Goal: Task Accomplishment & Management: Use online tool/utility

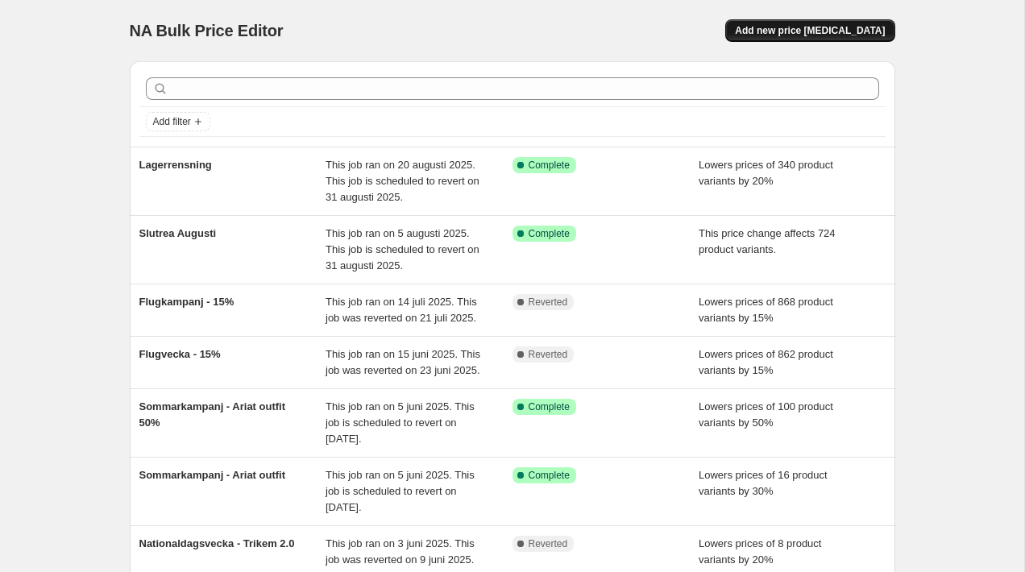
click at [834, 30] on span "Add new price [MEDICAL_DATA]" at bounding box center [810, 30] width 150 height 13
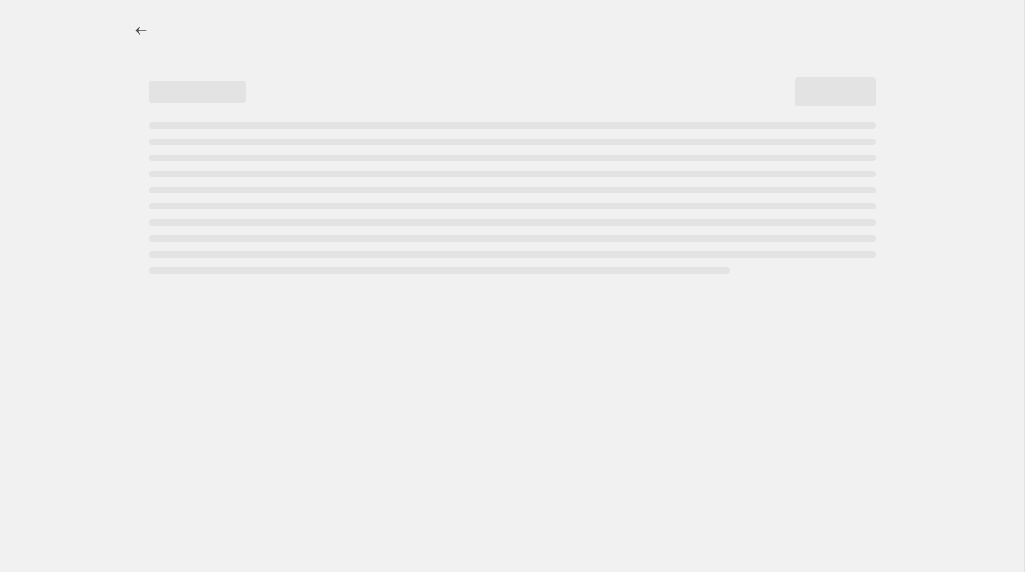
select select "percentage"
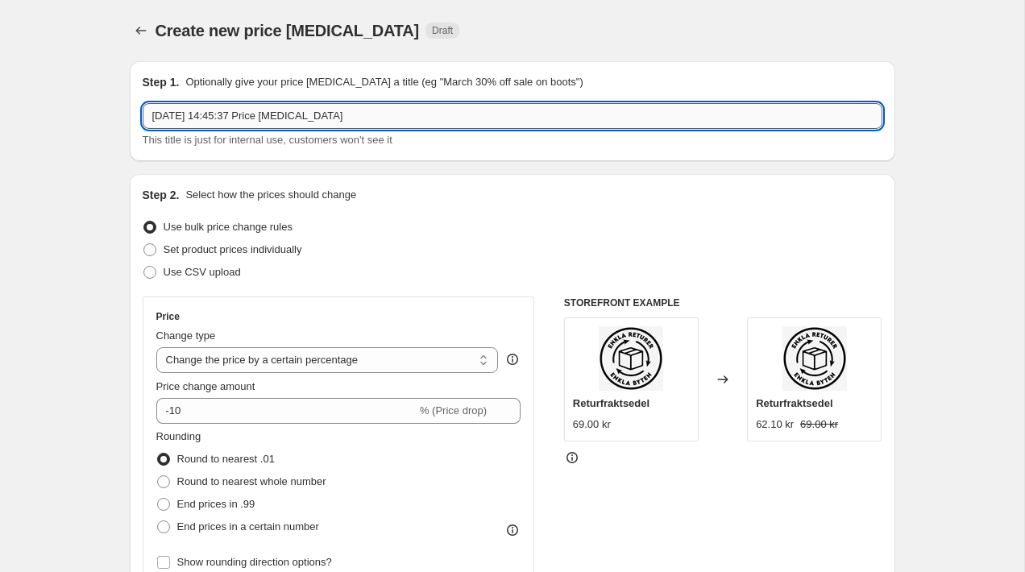
click at [349, 116] on input "[DATE] 14:45:37 Price [MEDICAL_DATA]" at bounding box center [513, 116] width 740 height 26
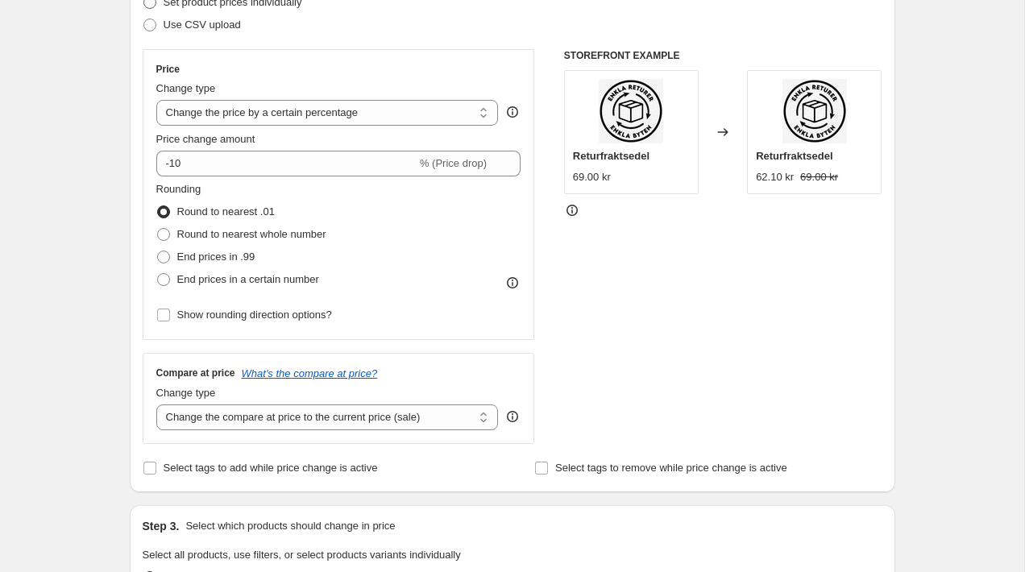
scroll to position [250, 0]
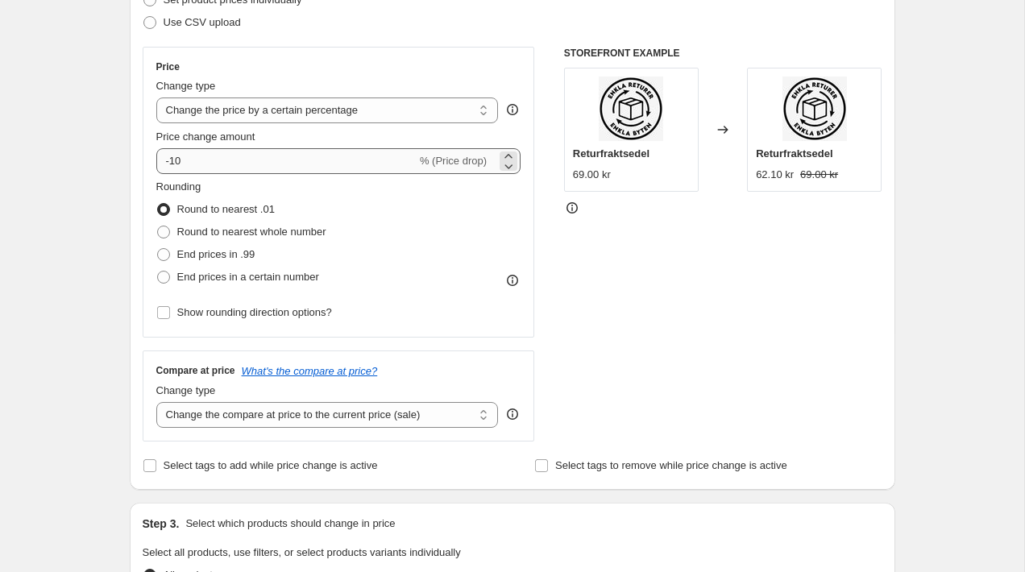
type input "Täckeskampanj - 15%"
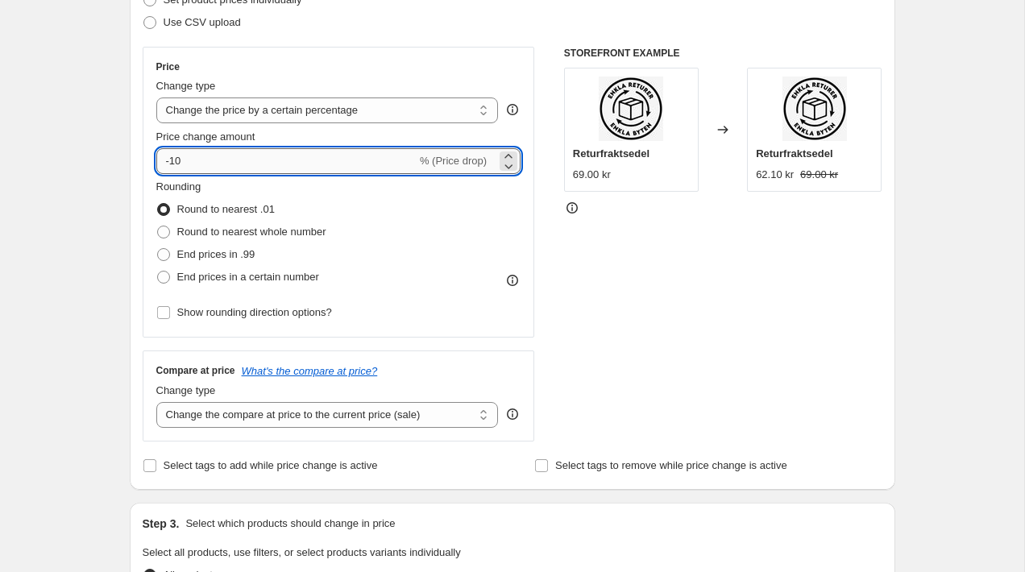
click at [186, 163] on input "-10" at bounding box center [286, 161] width 260 height 26
type input "-15"
click at [426, 235] on div "Rounding Round to nearest .01 Round to nearest whole number End prices in .99 E…" at bounding box center [338, 234] width 365 height 110
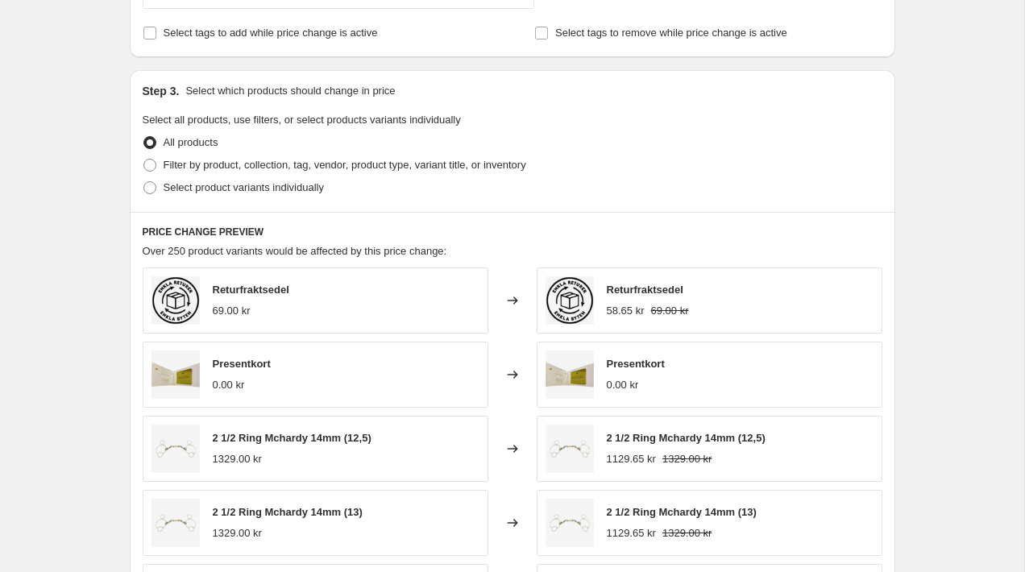
scroll to position [685, 0]
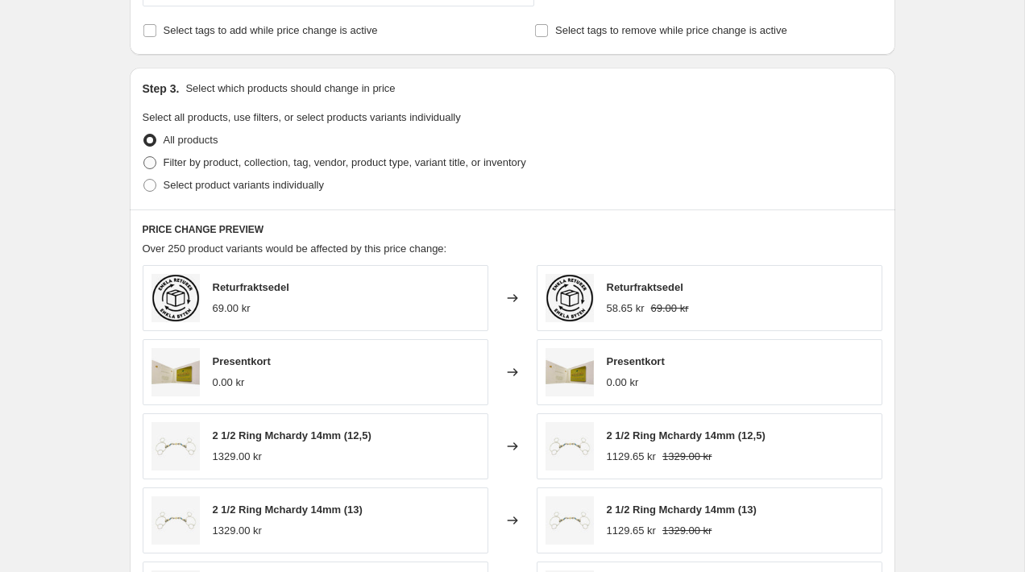
click at [262, 160] on span "Filter by product, collection, tag, vendor, product type, variant title, or inv…" at bounding box center [345, 162] width 363 height 12
click at [144, 157] on input "Filter by product, collection, tag, vendor, product type, variant title, or inv…" at bounding box center [143, 156] width 1 height 1
radio input "true"
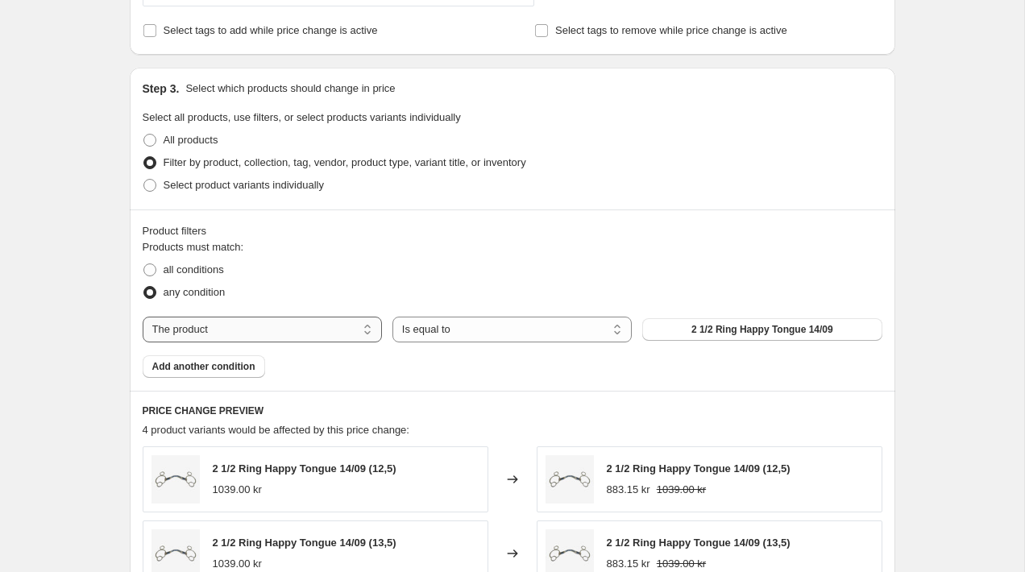
click at [306, 322] on select "The product The product's collection The product's tag The product's vendor The…" at bounding box center [262, 330] width 239 height 26
select select "collection"
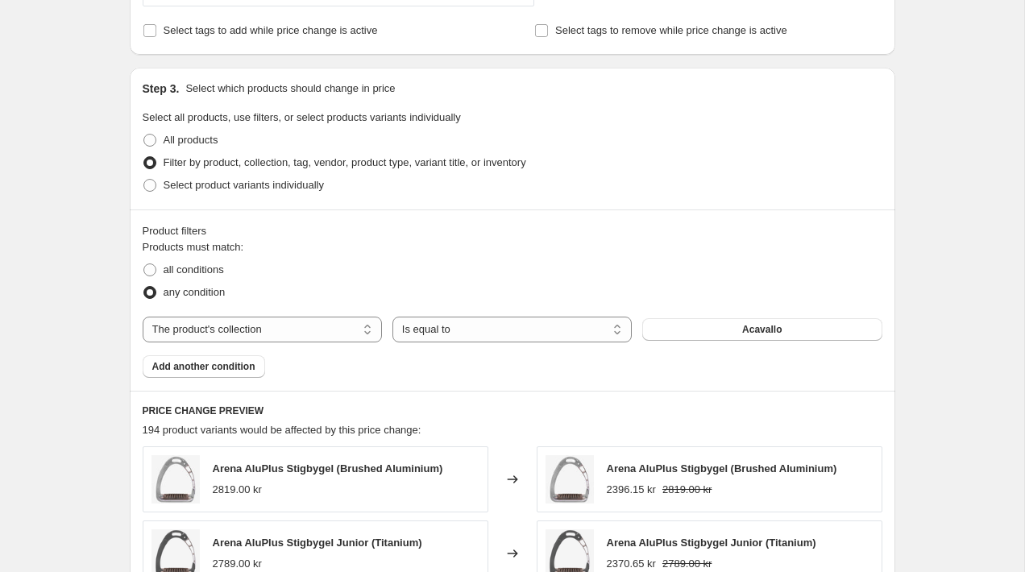
click at [758, 328] on span "Acavallo" at bounding box center [761, 329] width 39 height 13
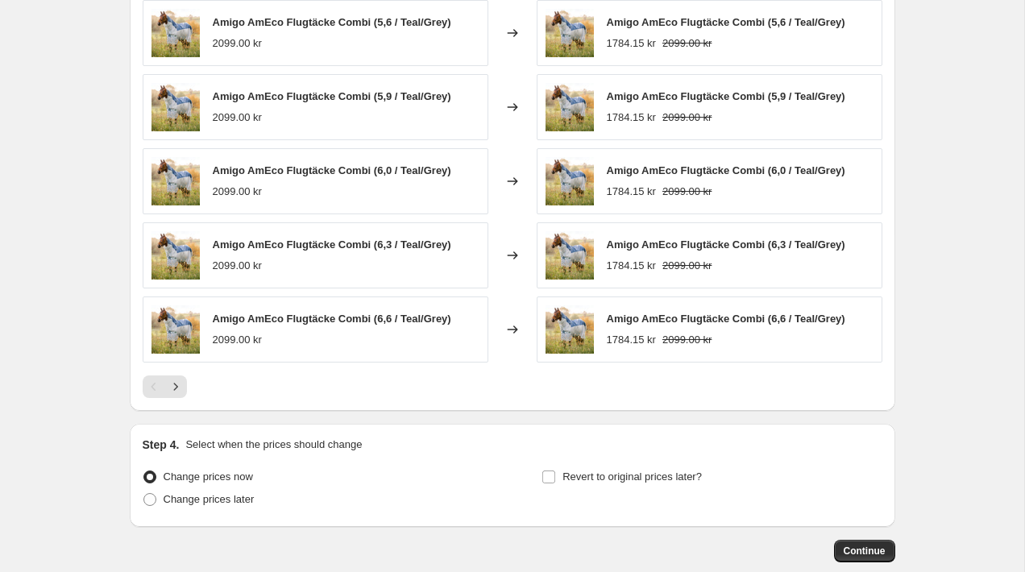
scroll to position [1220, 0]
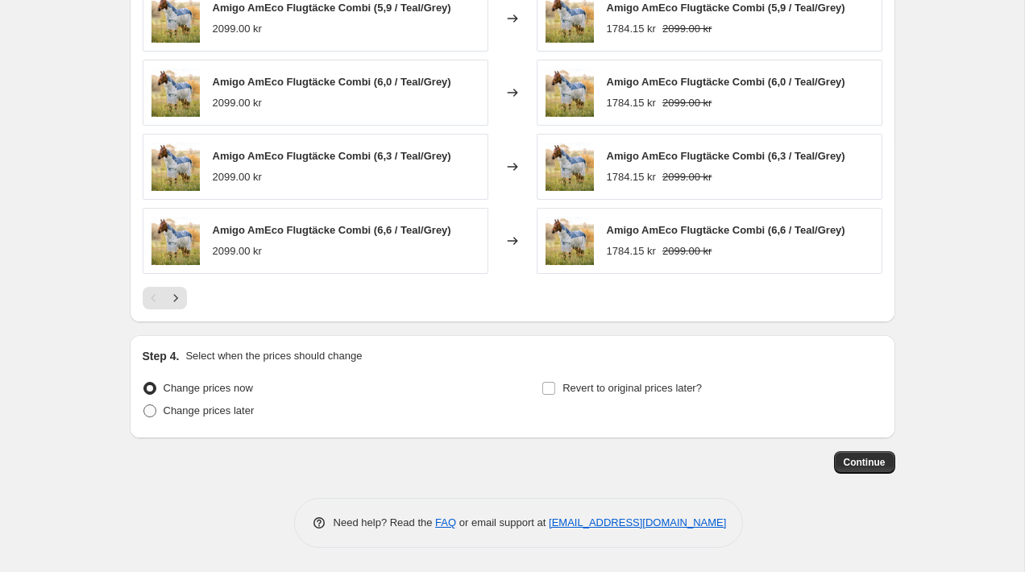
click at [181, 419] on label "Change prices later" at bounding box center [199, 411] width 112 height 23
click at [144, 405] on input "Change prices later" at bounding box center [143, 405] width 1 height 1
radio input "true"
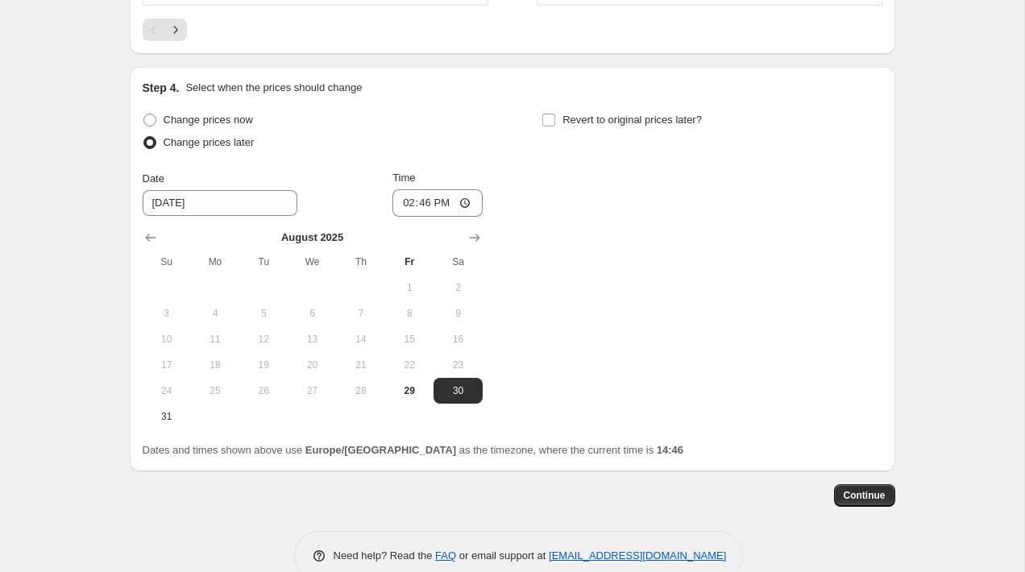
scroll to position [1489, 0]
click at [479, 235] on icon "Show next month, September 2025" at bounding box center [475, 237] width 16 height 16
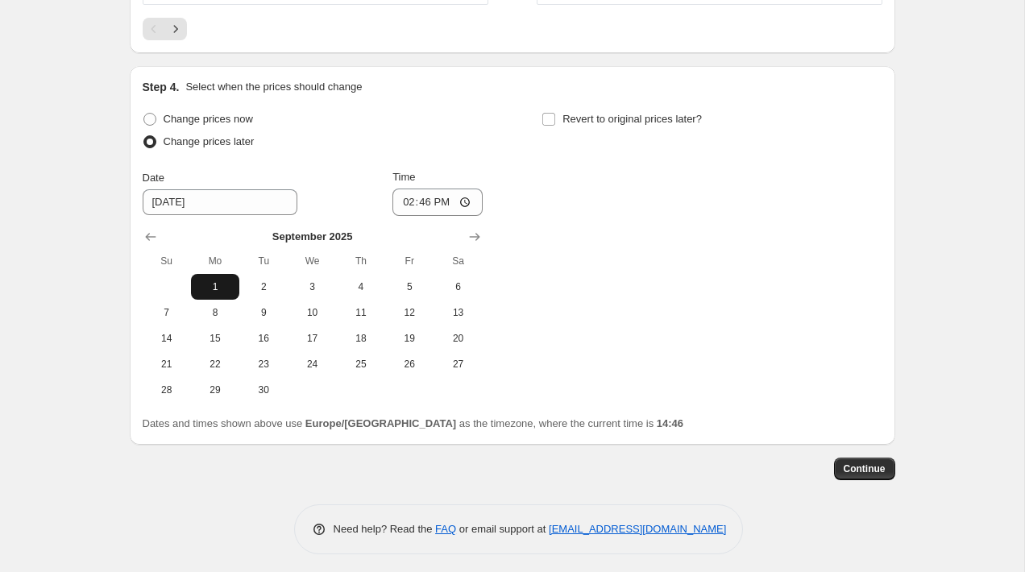
click at [213, 291] on span "1" at bounding box center [214, 286] width 35 height 13
type input "[DATE]"
click at [414, 205] on input "14:46" at bounding box center [437, 202] width 90 height 27
type input "00:01"
click at [546, 118] on input "Revert to original prices later?" at bounding box center [548, 119] width 13 height 13
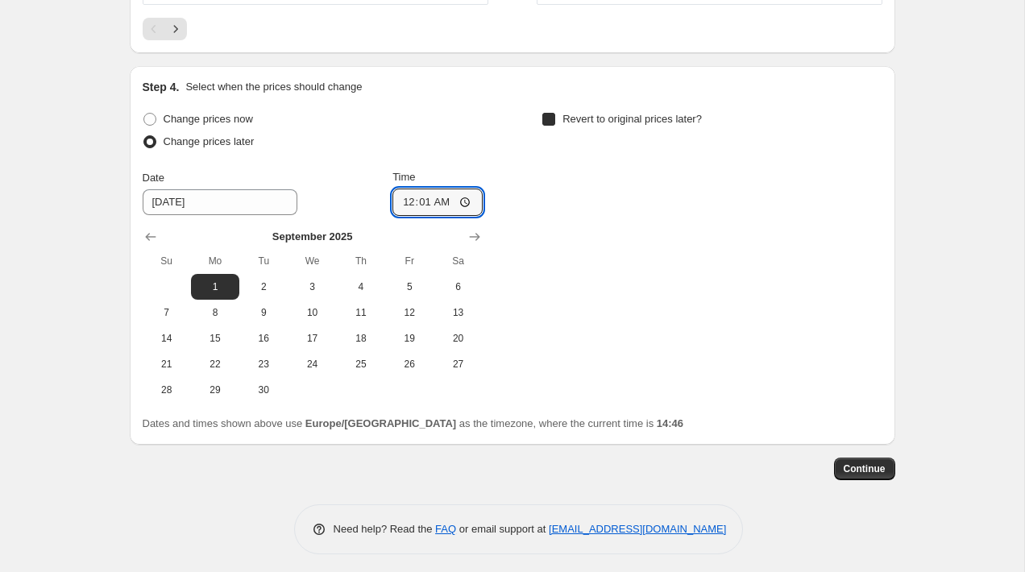
checkbox input "true"
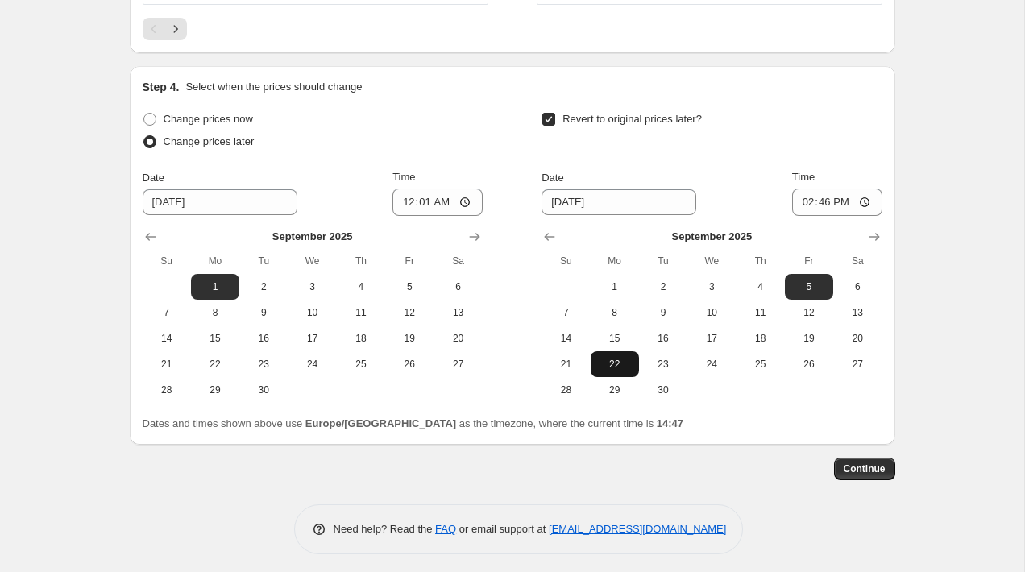
click at [609, 363] on span "22" at bounding box center [614, 364] width 35 height 13
type input "[DATE]"
click at [823, 205] on input "14:46" at bounding box center [837, 202] width 90 height 27
type input "00:01"
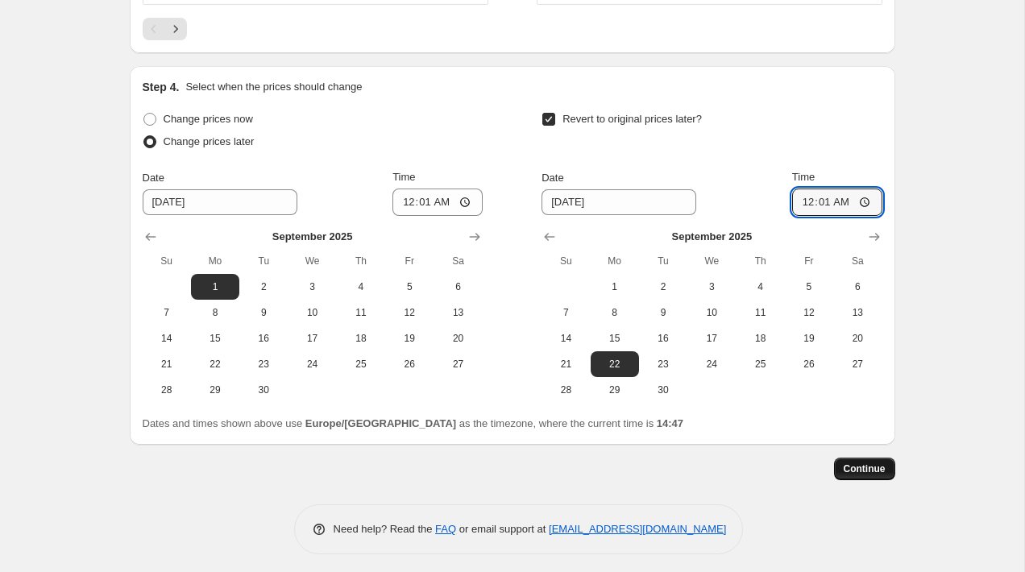
click at [865, 469] on span "Continue" at bounding box center [865, 469] width 42 height 13
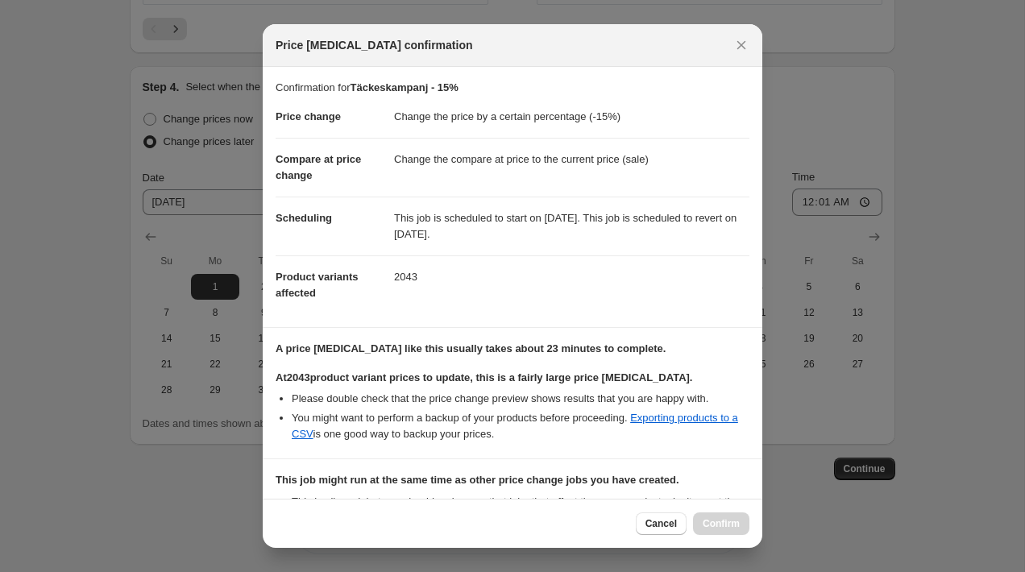
scroll to position [307, 0]
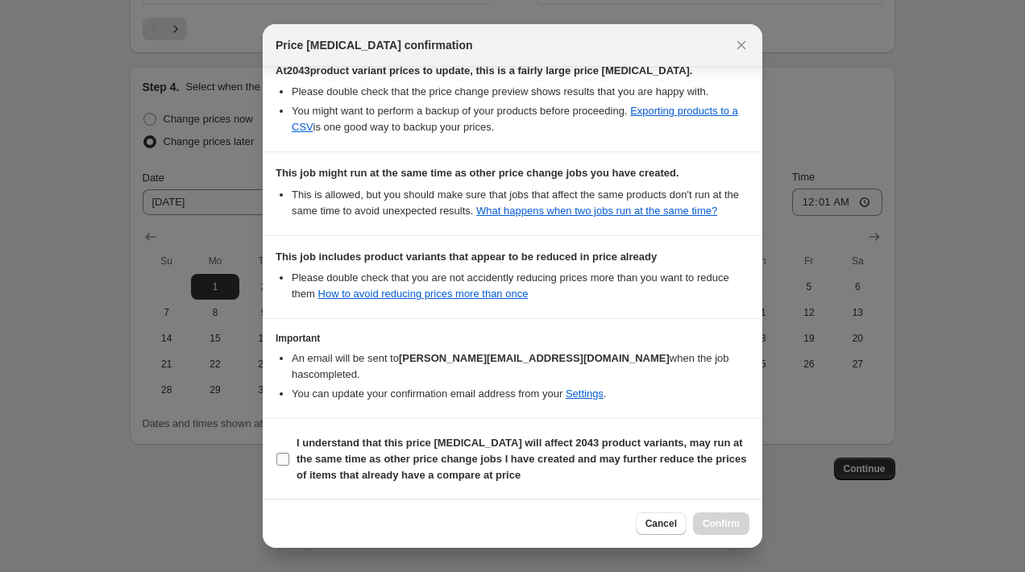
click at [284, 465] on span ":r24:" at bounding box center [283, 459] width 15 height 15
click at [284, 465] on input "I understand that this price [MEDICAL_DATA] will affect 2043 product variants, …" at bounding box center [282, 459] width 13 height 13
checkbox input "true"
click at [704, 522] on span "Confirm" at bounding box center [721, 523] width 37 height 13
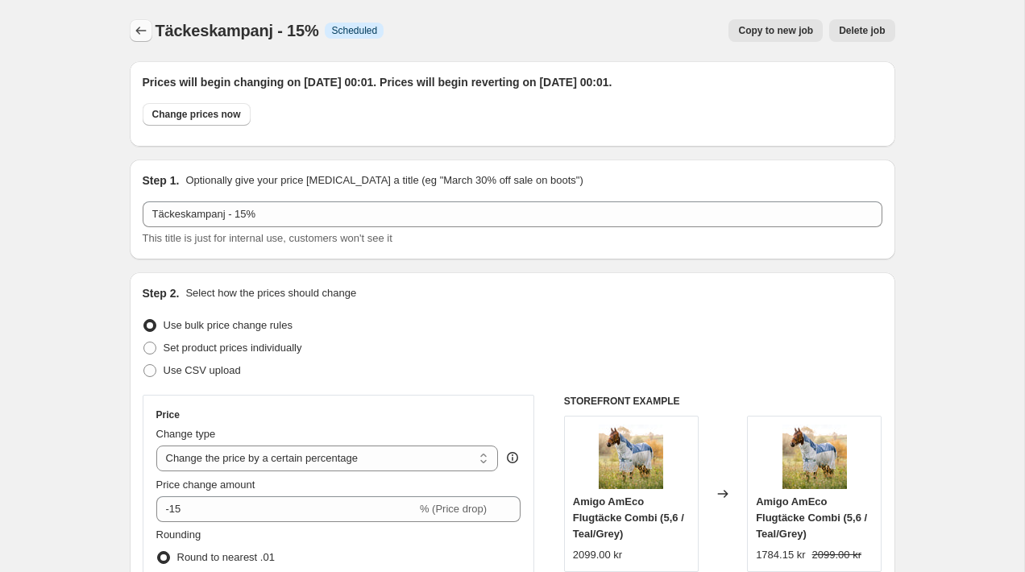
click at [140, 23] on icon "Price change jobs" at bounding box center [141, 31] width 16 height 16
